Goal: Communication & Community: Answer question/provide support

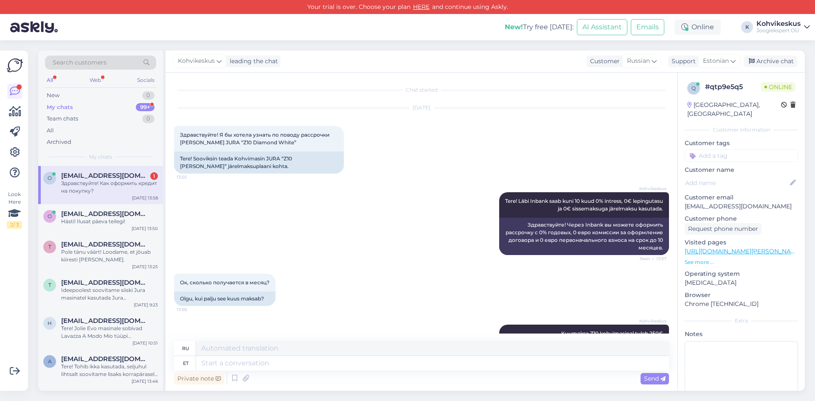
scroll to position [685, 0]
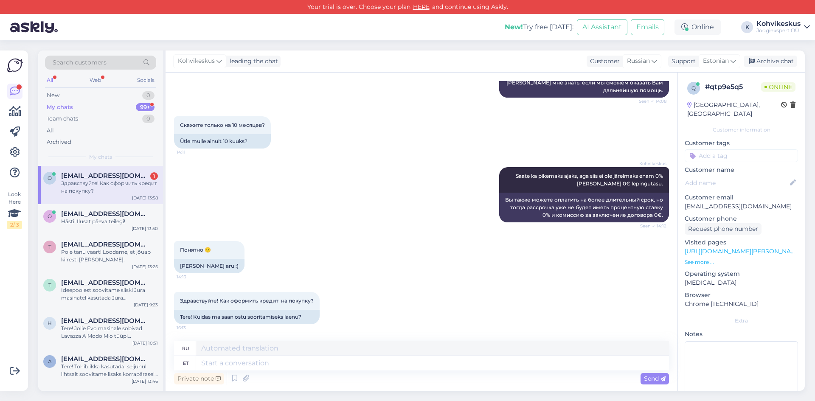
click at [96, 175] on span "[EMAIL_ADDRESS][DOMAIN_NAME]" at bounding box center [105, 176] width 88 height 8
click at [267, 362] on textarea at bounding box center [432, 363] width 473 height 14
type textarea "Saate"
type textarea "Ты можешь"
type textarea "Saate järelmaksu"
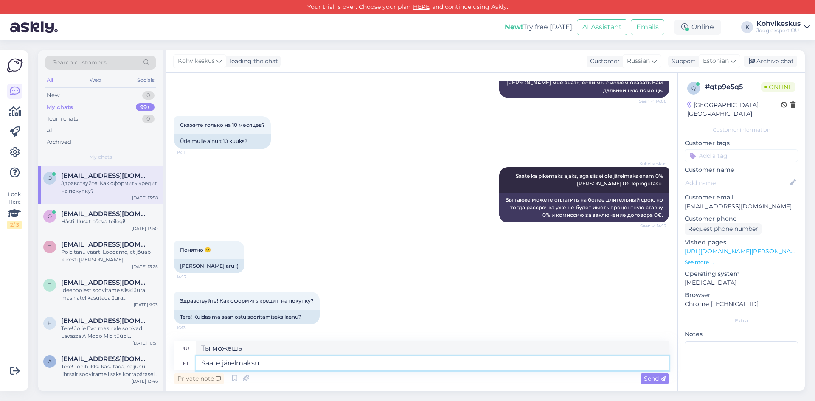
type textarea "Вы можете оплатить покупку в рассрочку."
type textarea "Saate järelmaksulepingu s"
type textarea "Вы получите соглашение о рассрочке платежа."
type textarea "Saate järelmaksulepingu sõlmida"
type textarea "Вы можете заключить договор рассрочки платежа."
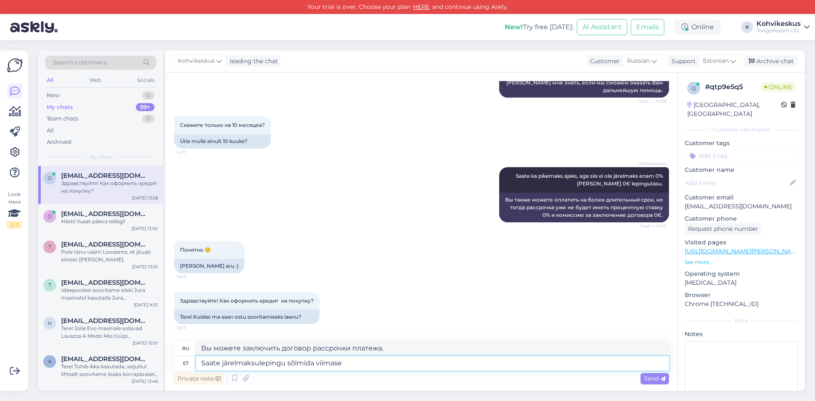
type textarea "Saate järelmaksulepingu sõlmida viimase s"
type textarea "Вы можете подписать договор рассрочки платежа не позднее"
type textarea "Saate järelmaksulepingu sõlmida viimase sammuna os"
type textarea "В качестве последнего шага вы можете подписать договор рассрочки платежа."
type textarea "Saate järelmaksulepingu sõlmida viimase sammuna ostukorvis."
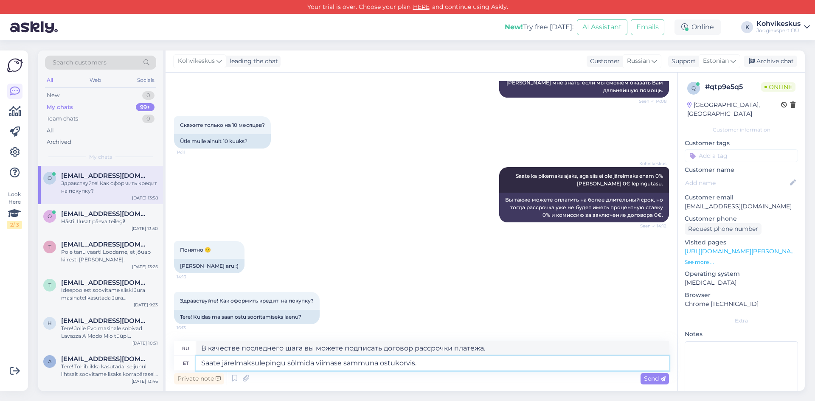
type textarea "На последнем этапе оформления покупки вы можете подписать договор рассрочки пла…"
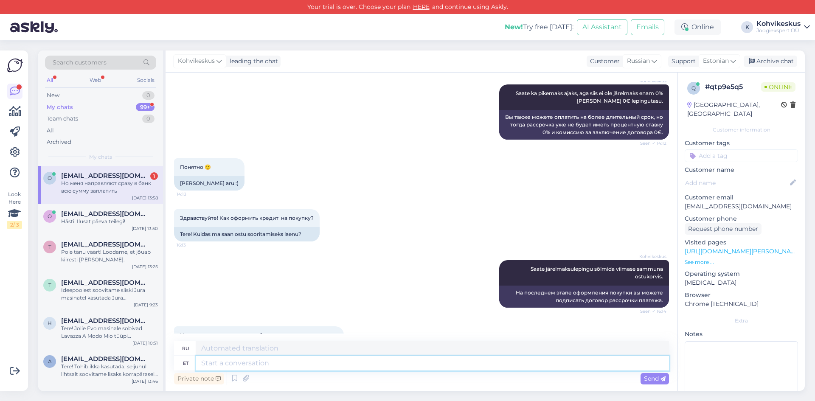
scroll to position [802, 0]
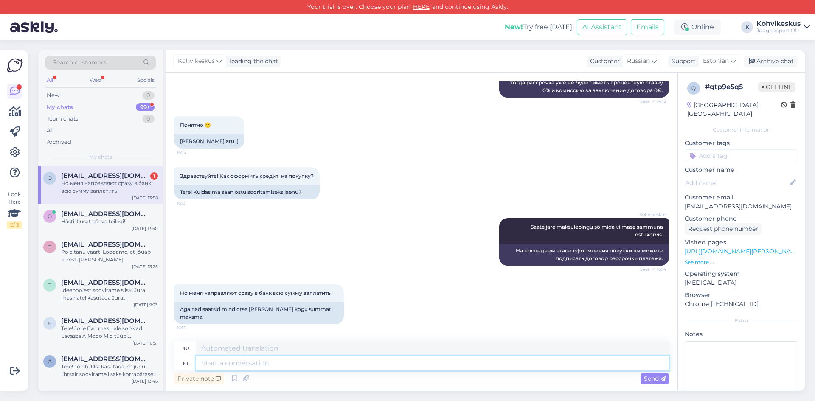
click at [292, 362] on textarea at bounding box center [432, 363] width 473 height 14
click at [90, 217] on span "[EMAIL_ADDRESS][DOMAIN_NAME]" at bounding box center [105, 214] width 88 height 8
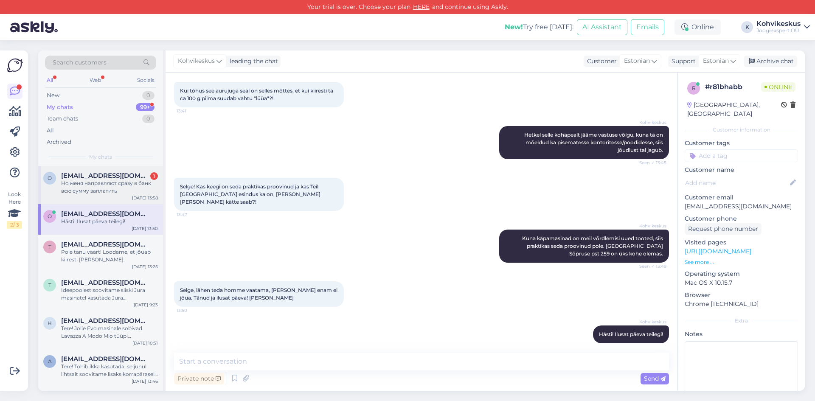
click at [97, 186] on div "Но меня направляют сразу в банк всю сумму заплатить" at bounding box center [109, 187] width 97 height 15
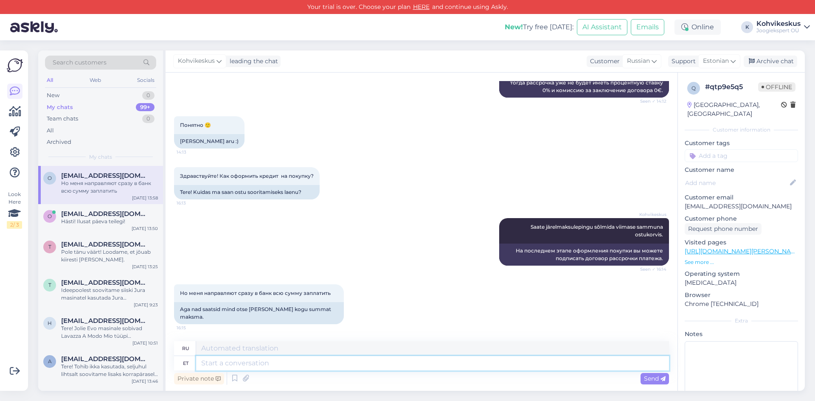
click at [263, 366] on textarea at bounding box center [432, 363] width 473 height 14
type textarea "Kas"
type textarea "Является"
type textarea "[DEMOGRAPHIC_DATA] valisite"
type textarea "Выбрали?"
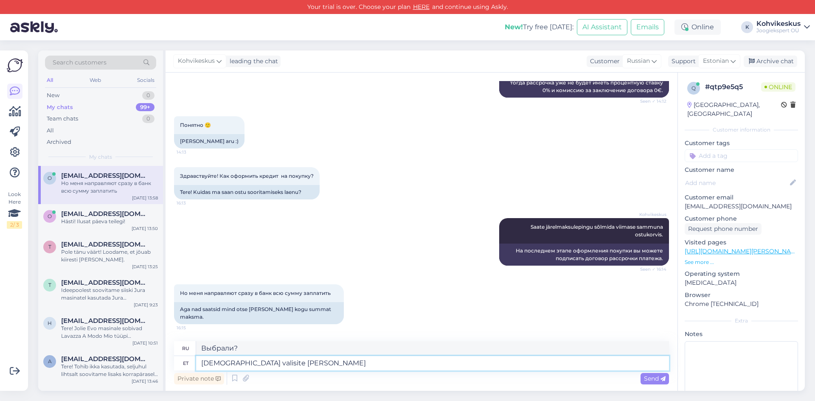
type textarea "Kas valisite [PERSON_NAME]"
type textarea "Вы выбрали Inbank?"
type textarea "[DEMOGRAPHIC_DATA] valisite Inbank makseviisiks?"
type textarea "Вы выбрали Inbank в качестве способа оплаты?"
type textarea "[DEMOGRAPHIC_DATA] valisite Inbank makseviisiks?"
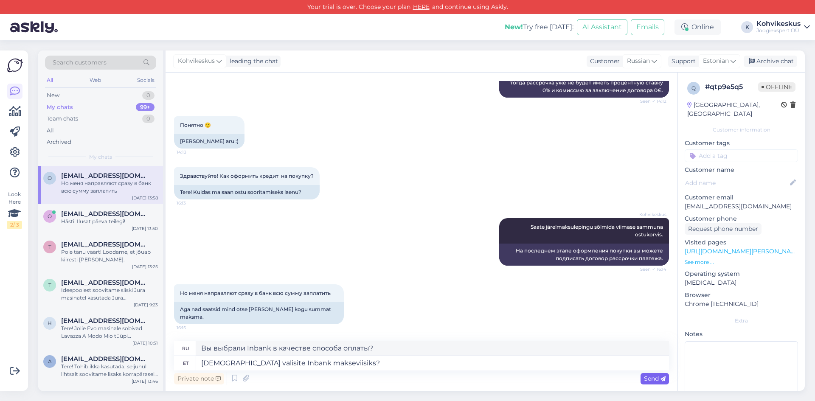
click at [654, 377] on span "Send" at bounding box center [655, 379] width 22 height 8
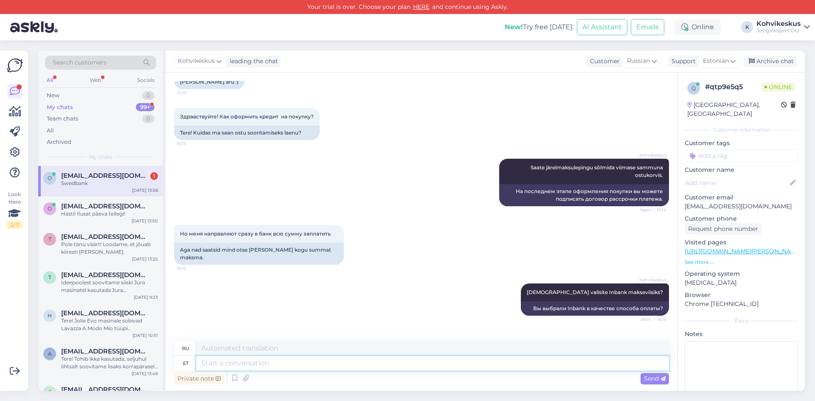
click at [261, 359] on textarea at bounding box center [432, 363] width 473 height 14
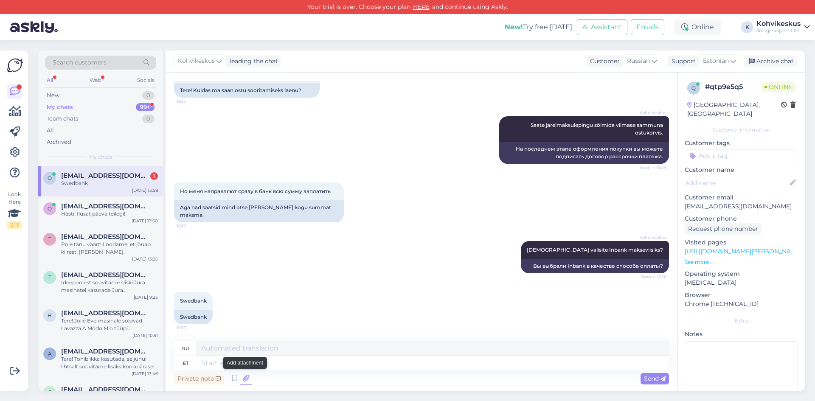
click at [248, 375] on icon at bounding box center [246, 378] width 12 height 13
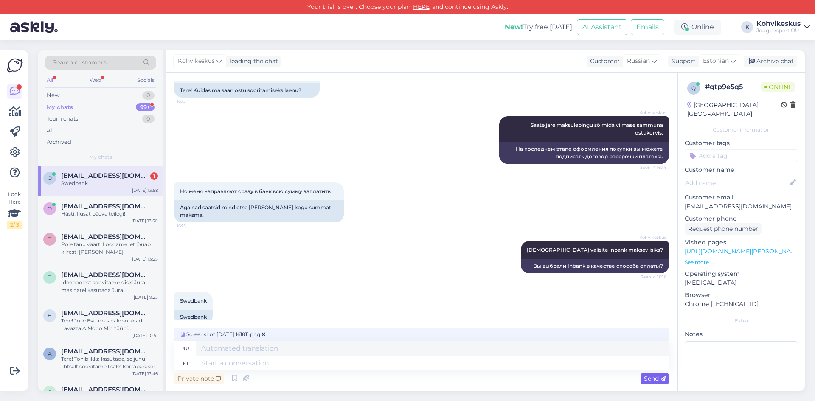
click at [651, 379] on span "Send" at bounding box center [655, 379] width 22 height 8
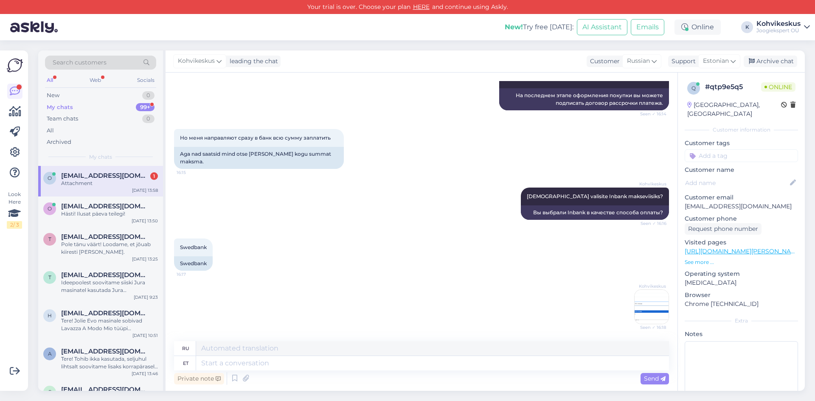
click at [641, 298] on img at bounding box center [652, 307] width 34 height 34
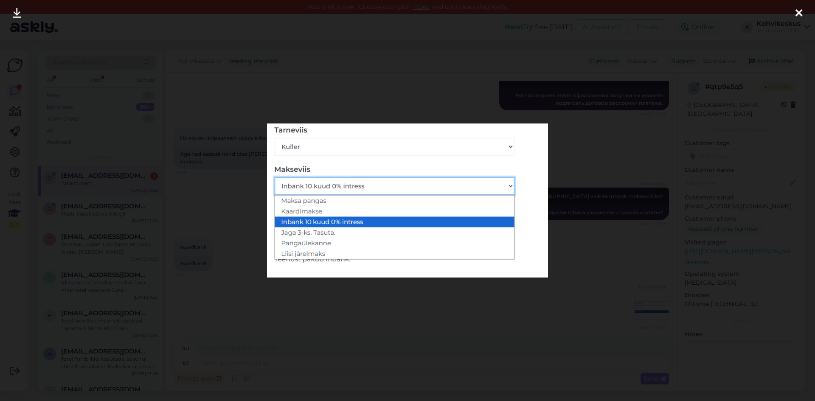
click at [799, 12] on icon at bounding box center [799, 13] width 7 height 11
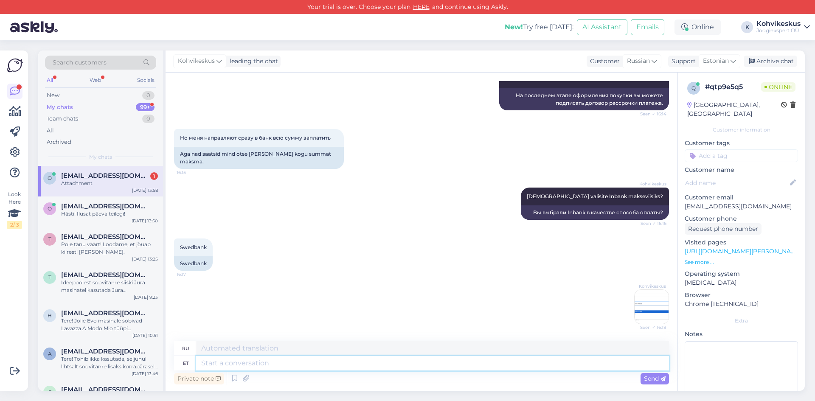
click at [293, 363] on textarea at bounding box center [432, 363] width 473 height 14
click at [78, 217] on div "Hästi! Ilusat päeva teilegi!" at bounding box center [109, 214] width 97 height 8
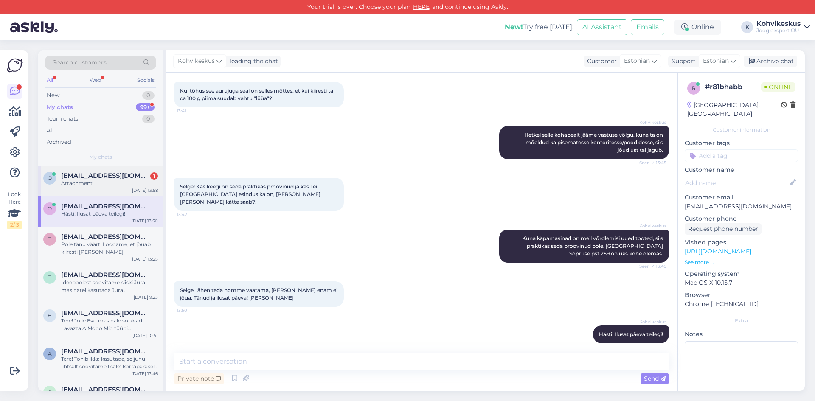
click at [96, 176] on span "[EMAIL_ADDRESS][DOMAIN_NAME]" at bounding box center [105, 176] width 88 height 8
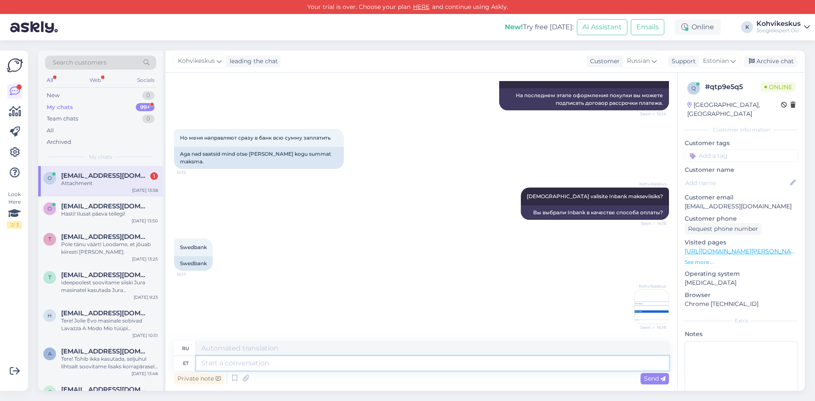
click at [293, 362] on textarea at bounding box center [432, 363] width 473 height 14
click at [133, 180] on div "Attachment" at bounding box center [109, 184] width 97 height 8
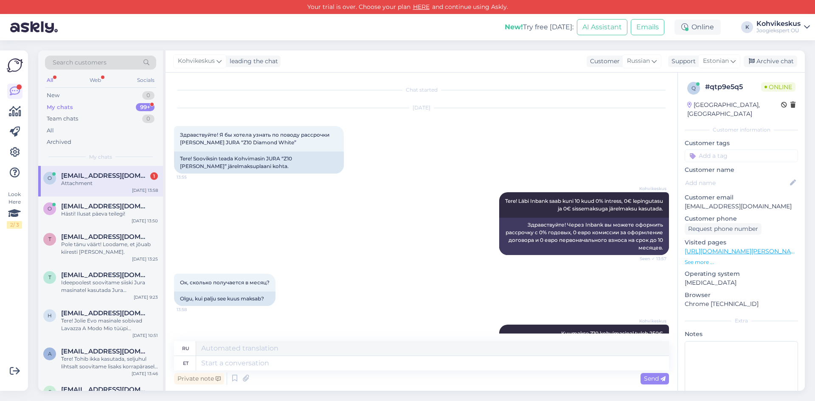
click at [110, 104] on div "My chats 99+" at bounding box center [100, 107] width 111 height 12
click at [116, 180] on div "Attachment" at bounding box center [109, 184] width 97 height 8
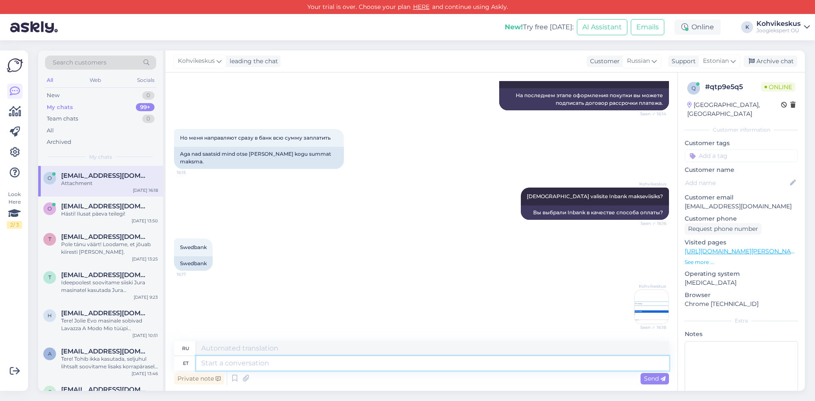
click at [279, 366] on textarea at bounding box center [432, 363] width 473 height 14
click at [265, 361] on textarea at bounding box center [432, 363] width 473 height 14
click at [232, 365] on textarea at bounding box center [432, 363] width 473 height 14
type textarea "Kui v"
type textarea "Если"
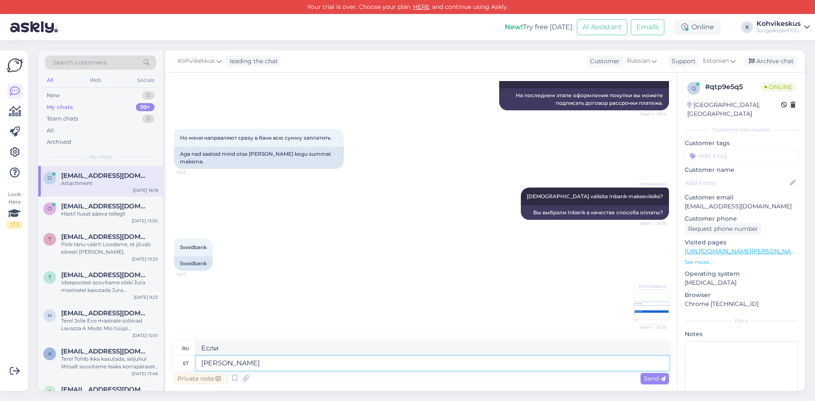
type textarea "[PERSON_NAME]"
type textarea "Если вы выберете"
type textarea "[PERSON_NAME] Inbank v"
type textarea "Если вы выбираете Inbank"
type textarea "[PERSON_NAME] Inbank variandi"
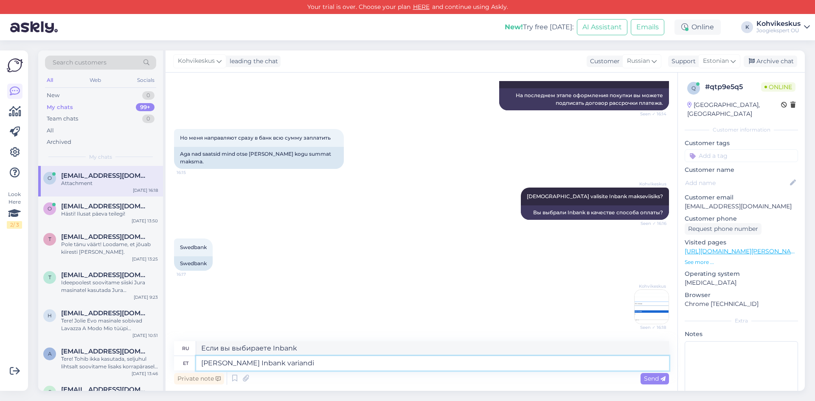
type textarea "Если вы выберете вариант Inbank"
type textarea "[PERSON_NAME] Inbank variandi ja s"
type textarea "Если вы выберете вариант Inbank и"
type textarea "[PERSON_NAME] Inbank variandi ja siis"
type textarea "Если вы выберете вариант Inbank, а затем"
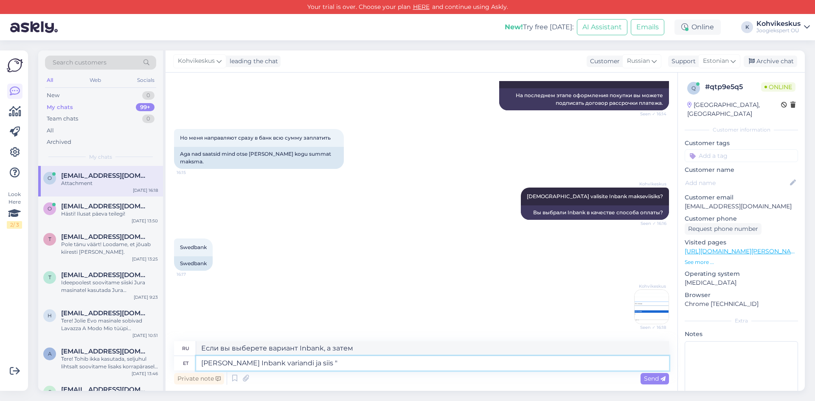
type textarea "[PERSON_NAME] Inbank variandi ja siis ""
type textarea "Если вы выберете вариант «Внутрибанк», а затем «"
type textarea "[PERSON_NAME] Inbank variandi ja siis "Esita t"
type textarea "Если вы выберете вариант «Внутрибанк», а затем «Отправить»"
type textarea "[PERSON_NAME] Inbank variandi ja siis "Esita tellimus""
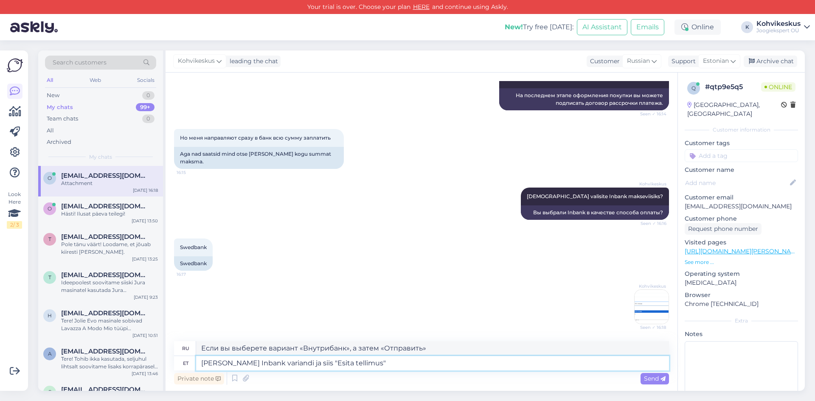
type textarea "Если вы выберете вариант «Внутрибанк», а затем «Отправить заказ»"
type textarea "[PERSON_NAME] Inbank variandi ja siis "Esita tellimus", si"
type textarea "Если вы выберете опцию «Внутрибанк», а затем «Отправить заказ»,"
type textarea "[PERSON_NAME] Inbank variandi ja siis "Esita tellimus", siis"
type textarea "Если вы выберете опцию «Внутрибанк», а затем «Отправить заказ», то"
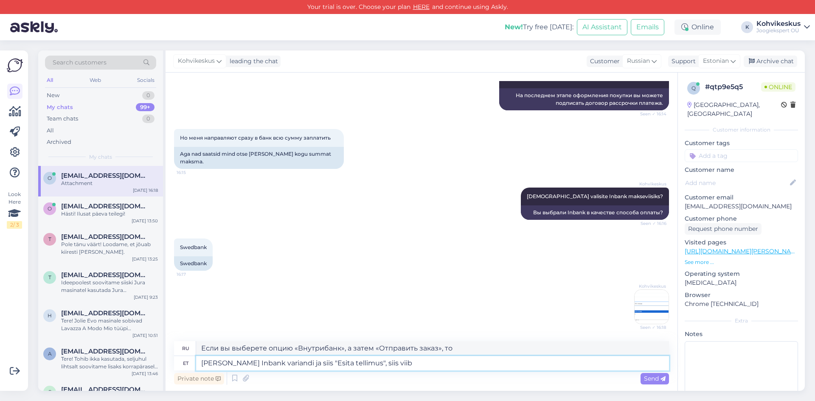
type textarea "[PERSON_NAME] Inbank variandi ja siis "Esita tellimus", siis viib t"
type textarea "Если вы выберете опцию «Внутрибанк», а затем «Отправить заказ», вы перейдете к"
type textarea "[PERSON_NAME] Inbank variandi ja siis "Esita tellimus", siis viib teid ot"
type textarea "Если вы выберете опцию «Внутрибанк», а затем «Отправить заказ», вы будете перен…"
type textarea "[PERSON_NAME] Inbank variandi ja siis "Esita tellimus", siis viib teid otse"
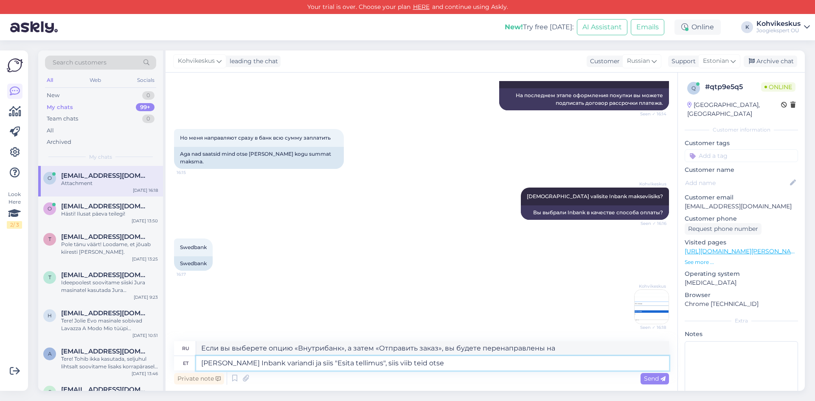
type textarea "Если вы выберете опцию «Внутрибанк», а затем «Отправить заказ», вы будете перен…"
type textarea "[PERSON_NAME] Inbank variandi ja siis "Esita tellimus", siis viib teid otse Inb…"
type textarea "Если вы выберете опцию Inbank, а затем «Оформить заказ», вы будете перенаправле…"
type textarea "[PERSON_NAME] Inbank variandi ja siis "Esita tellimus", siis viib teid otse Inb…"
type textarea "Если вы выберете опцию Inbank, а затем «Отправить заказ», вы сразу перейдете в …"
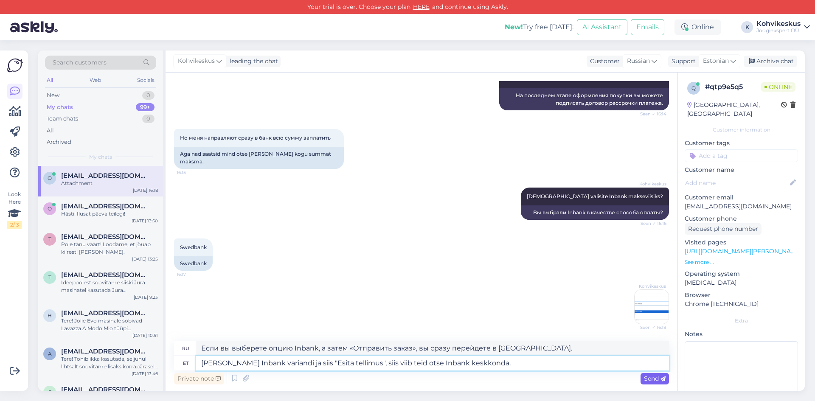
type textarea "[PERSON_NAME] Inbank variandi ja siis "Esita tellimus", siis viib teid otse Inb…"
click at [657, 381] on span "Send" at bounding box center [655, 379] width 22 height 8
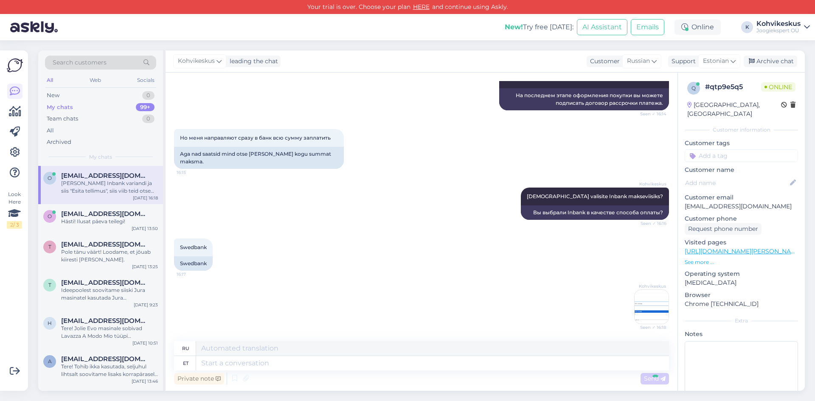
scroll to position [1024, 0]
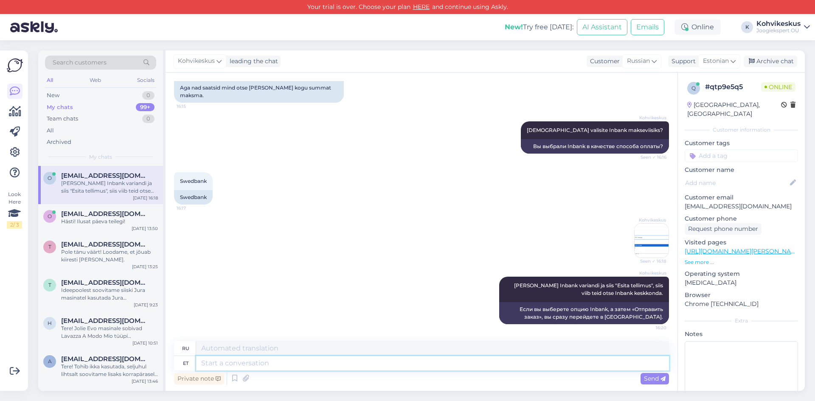
click at [481, 362] on textarea at bounding box center [432, 363] width 473 height 14
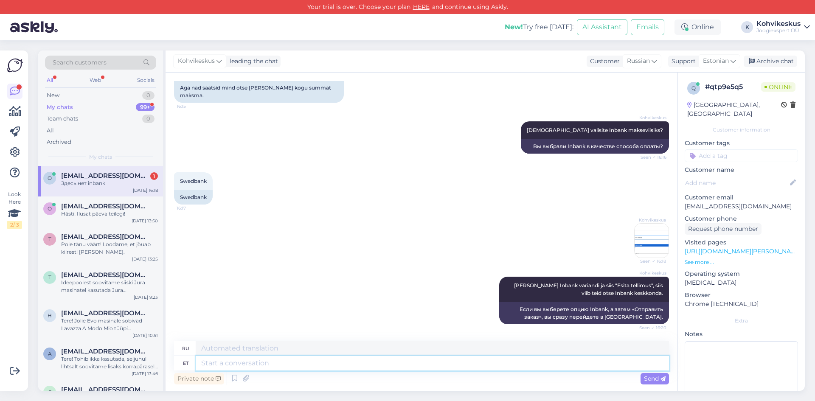
scroll to position [1075, 0]
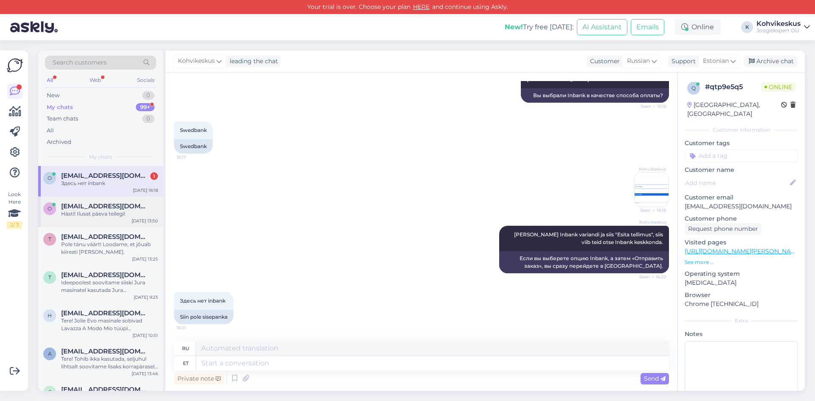
click at [110, 216] on div "Hästi! Ilusat päeva teilegi!" at bounding box center [109, 214] width 97 height 8
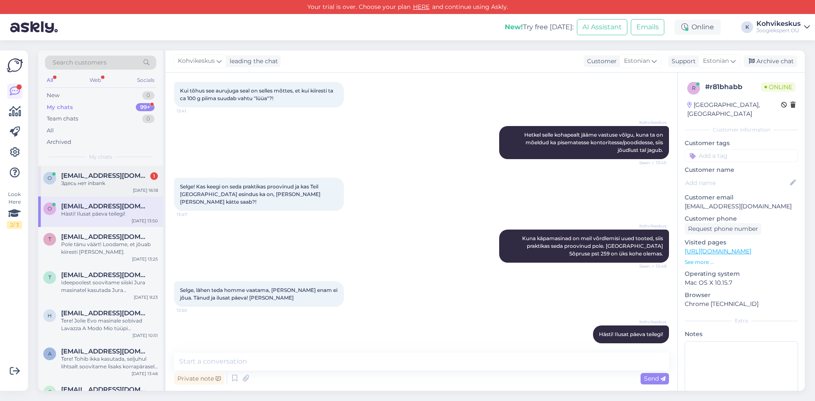
click at [106, 172] on span "[EMAIL_ADDRESS][DOMAIN_NAME]" at bounding box center [105, 176] width 88 height 8
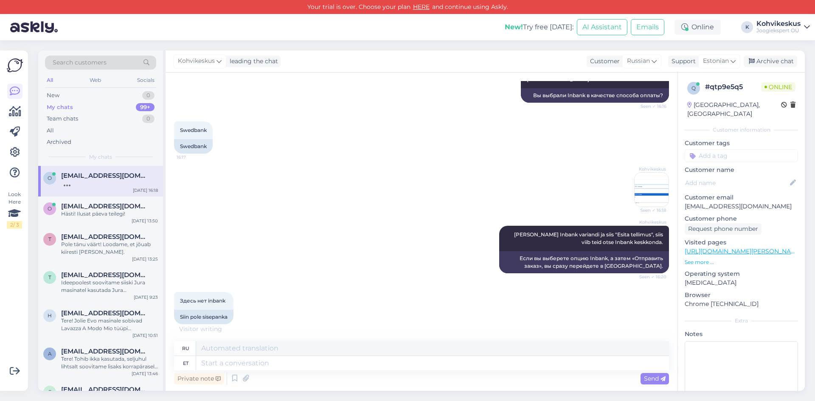
scroll to position [1084, 0]
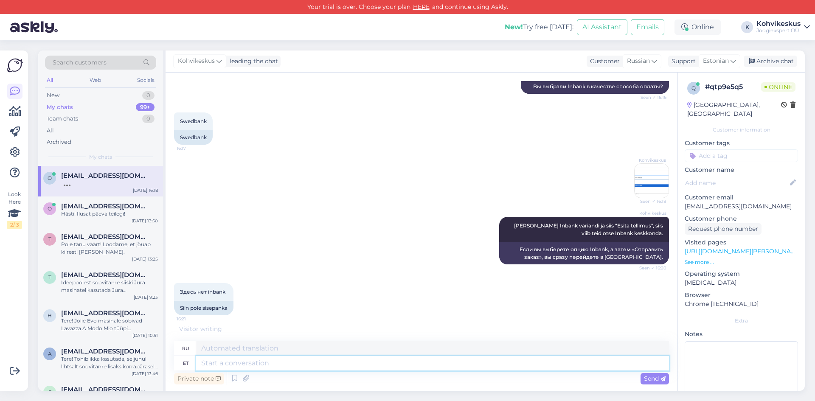
click at [293, 359] on textarea at bounding box center [432, 363] width 473 height 14
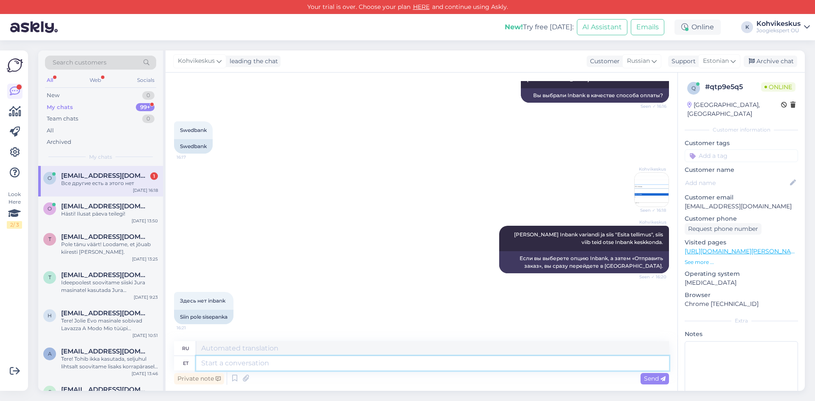
scroll to position [1126, 0]
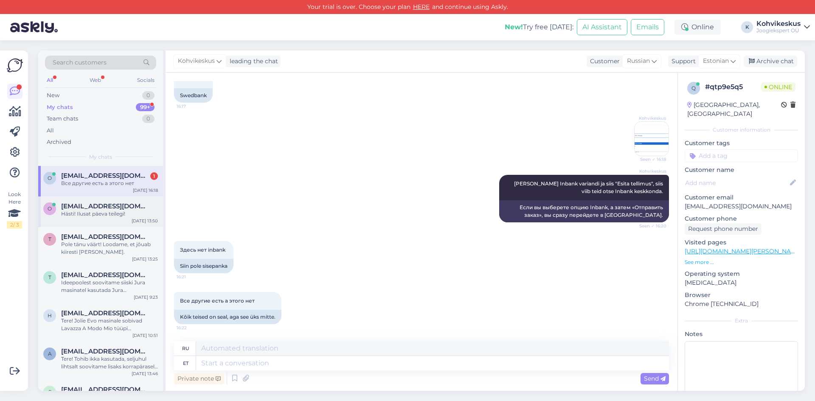
click at [87, 203] on span "[EMAIL_ADDRESS][DOMAIN_NAME]" at bounding box center [105, 207] width 88 height 8
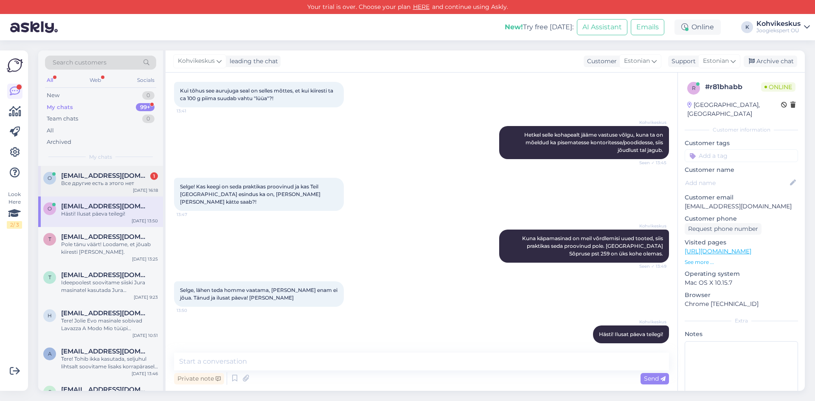
click at [101, 182] on div "Все другие есть а этого нет" at bounding box center [109, 184] width 97 height 8
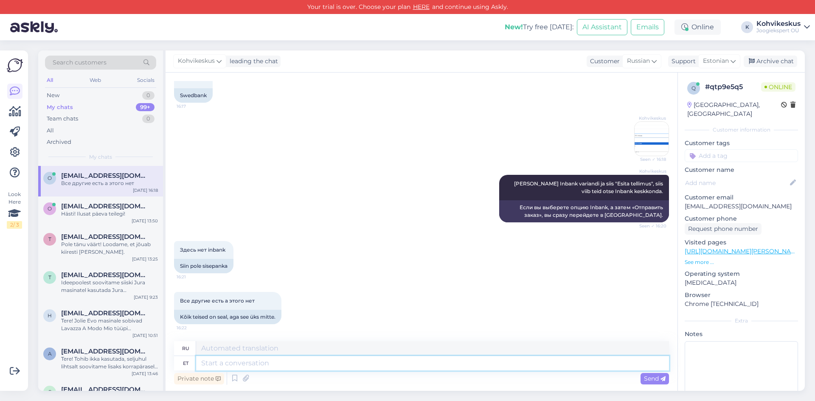
click at [296, 358] on textarea at bounding box center [432, 363] width 473 height 14
click at [301, 363] on textarea at bounding box center [432, 363] width 473 height 14
click at [268, 366] on textarea at bounding box center [432, 363] width 473 height 14
type textarea "Kas s"
type textarea "Является"
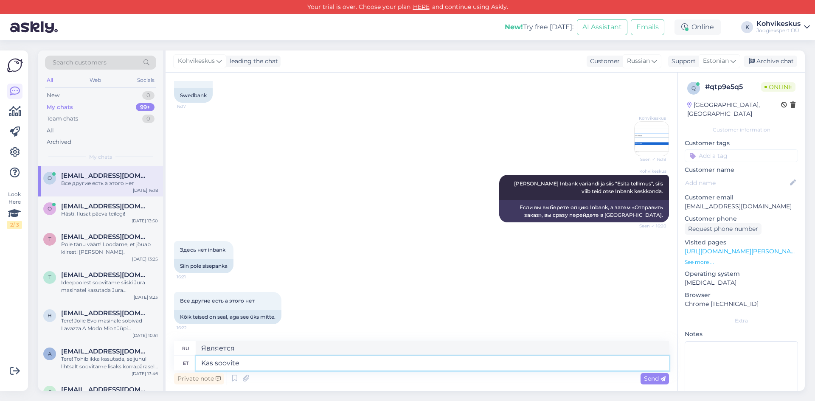
type textarea "Kas soovite s"
type textarea "Вы хотите"
type textarea "Kas soovite saadan t"
type textarea "Хотите отправить?"
type textarea "Kas soovite saadan teile"
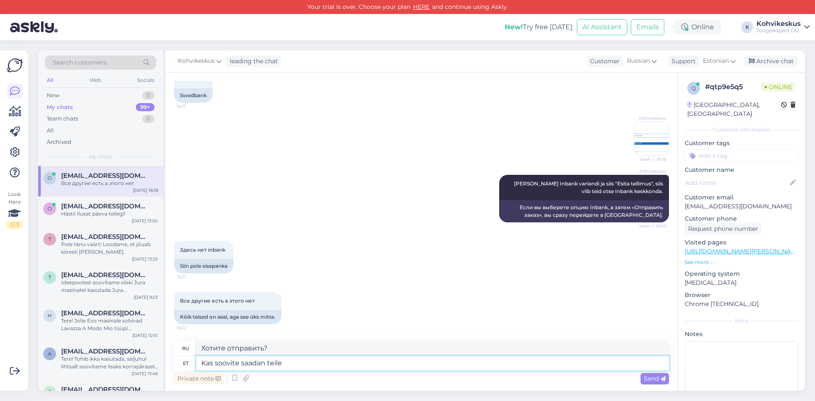
type textarea "Хотите, я отправлю вам"
type textarea "Kas soovite saadan teile Inban"
type textarea "Хотите, чтобы я отправил вам [DEMOGRAPHIC_DATA]?"
type textarea "Kas soovite saadan teile Inbank"
type textarea "Хотите, чтобы я отправил вам [PERSON_NAME]?"
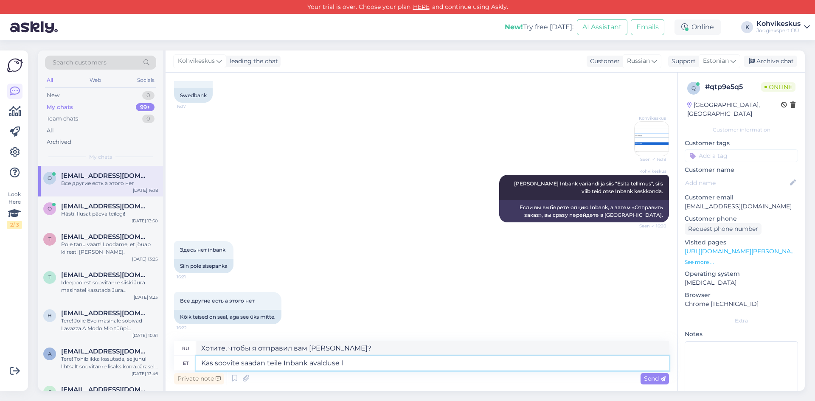
type textarea "Kas soovite saadan teile Inbank avalduse le"
type textarea "Хотите ли вы, чтобы я отправил вам заявку в [GEOGRAPHIC_DATA]?"
type textarea "Kas soovite saadan teile Inbank avalduse lehe me"
type textarea "Хотите ли вы, чтобы я отправил вам форму заявления Inbank?"
type textarea "Kas soovite saadan teile Inbank avalduse lehe meilile?"
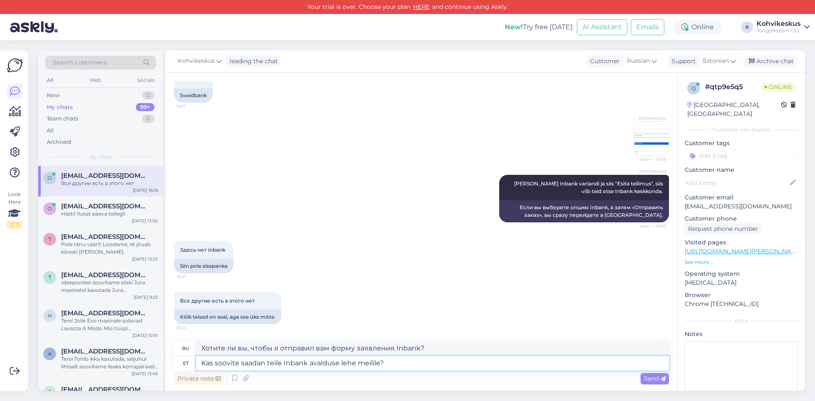
type textarea "Хотите ли вы, чтобы я отправил вам форму заявления Inbank по электронной почте?"
type textarea "Kas soovite saadan teile Inbank avalduse lehe meilile?"
click at [659, 383] on div "Send" at bounding box center [655, 378] width 28 height 11
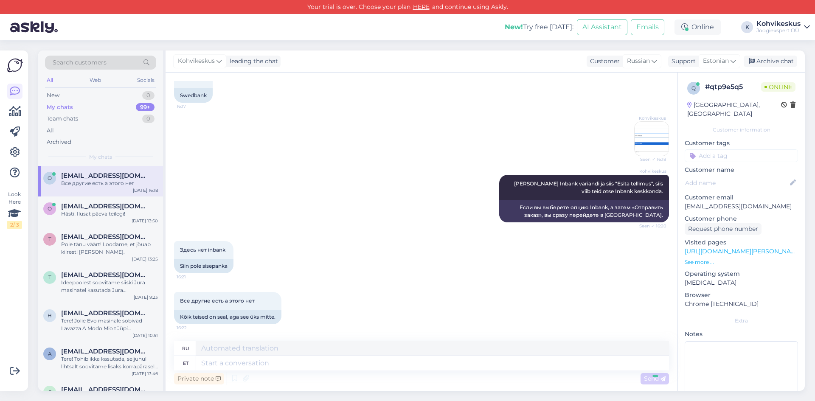
scroll to position [1184, 0]
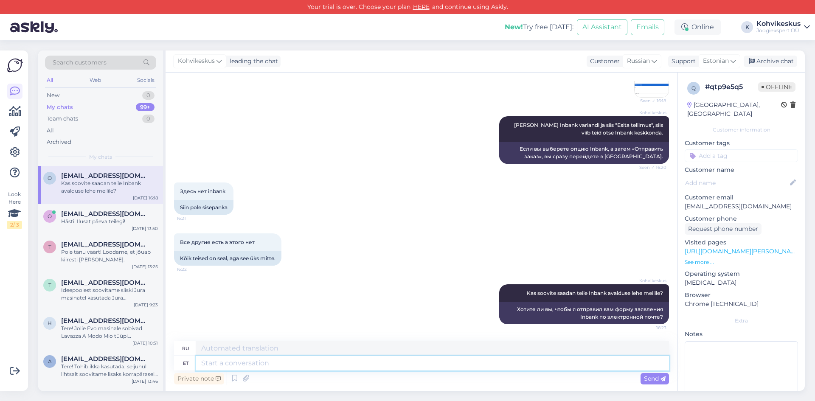
click at [267, 359] on textarea at bounding box center [432, 363] width 473 height 14
drag, startPoint x: 273, startPoint y: 366, endPoint x: 259, endPoint y: 353, distance: 19.2
click at [273, 366] on textarea at bounding box center [432, 363] width 473 height 14
click at [341, 371] on div "Private note Send" at bounding box center [421, 379] width 495 height 16
click at [342, 366] on textarea at bounding box center [432, 363] width 473 height 14
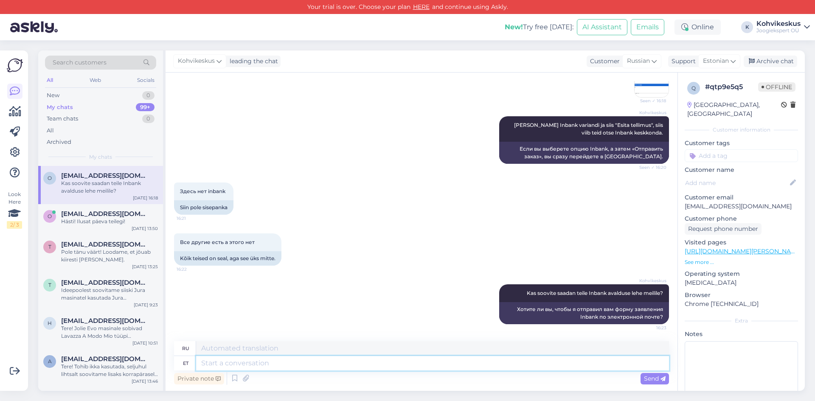
click at [286, 365] on textarea at bounding box center [432, 363] width 473 height 14
click at [452, 207] on div "Здесь нет inbank 16:21 Siin pole sisepanka" at bounding box center [421, 198] width 495 height 51
click at [293, 365] on textarea at bounding box center [432, 363] width 473 height 14
